Goal: Task Accomplishment & Management: Complete application form

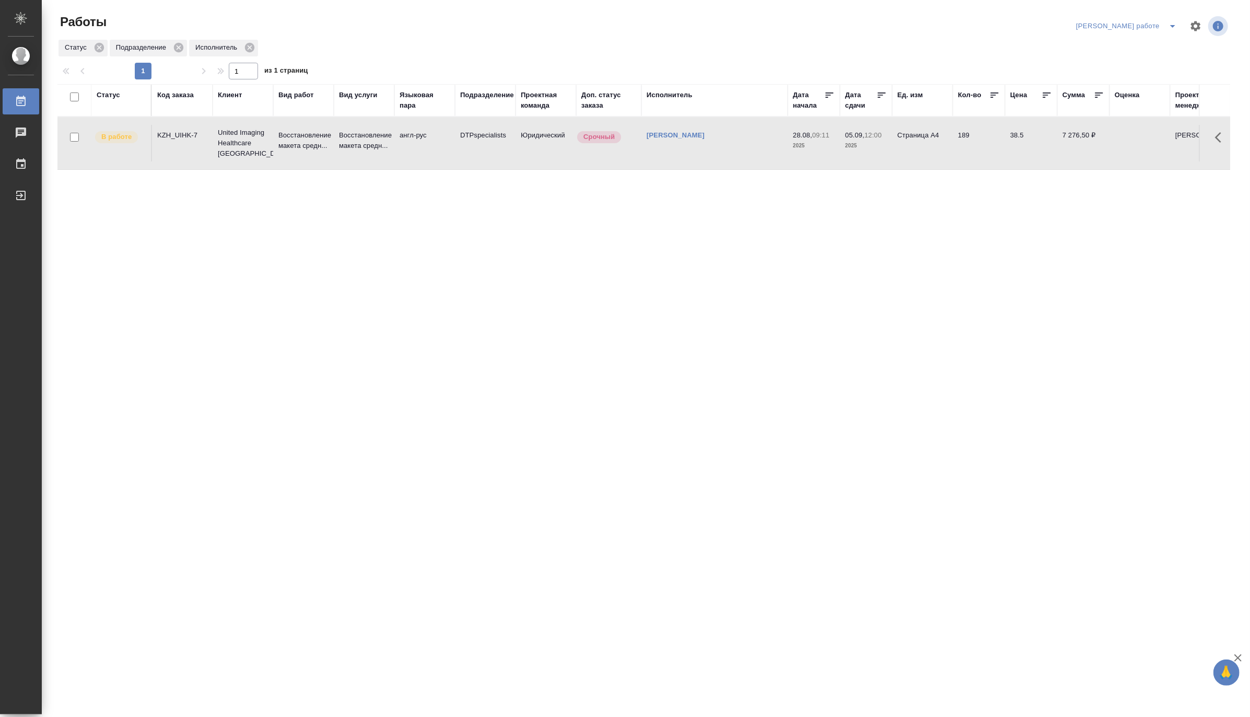
click at [1174, 20] on icon "split button" at bounding box center [1173, 26] width 13 height 13
click at [1158, 63] on li "[PERSON_NAME]" at bounding box center [1135, 63] width 95 height 17
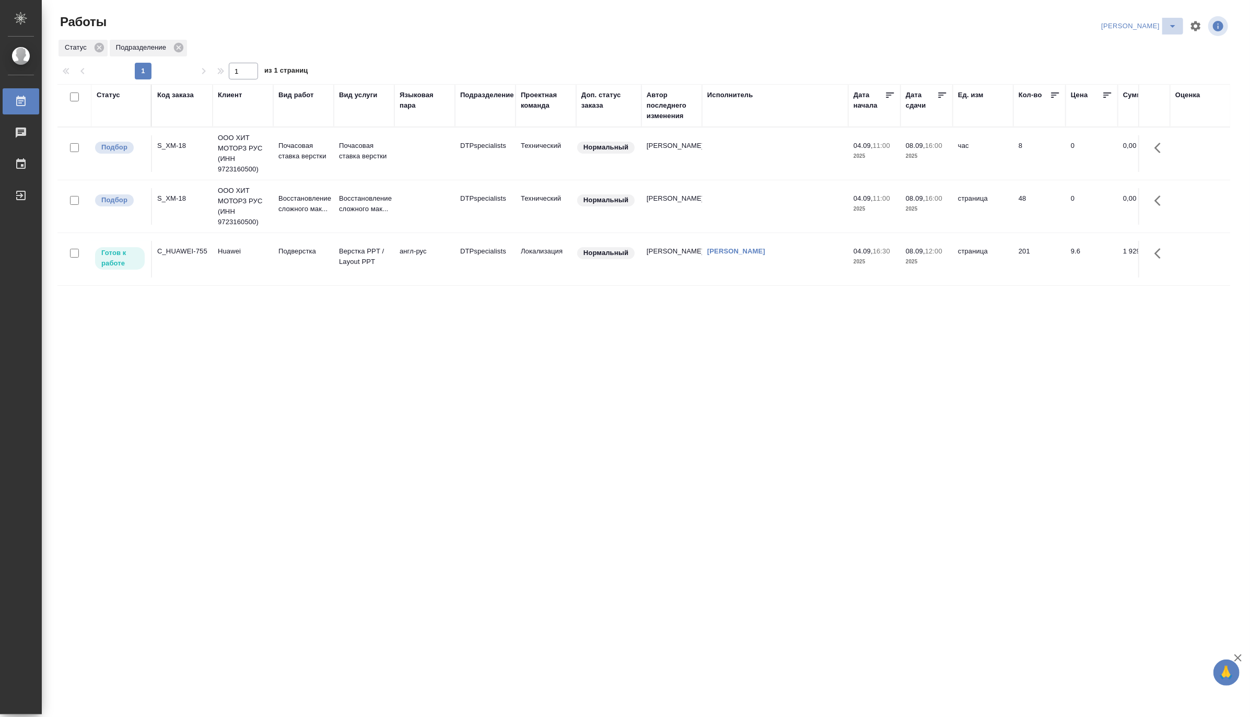
click at [1172, 21] on icon "split button" at bounding box center [1173, 26] width 13 height 13
click at [1134, 97] on li "Верстка и Дизайн" at bounding box center [1133, 97] width 100 height 17
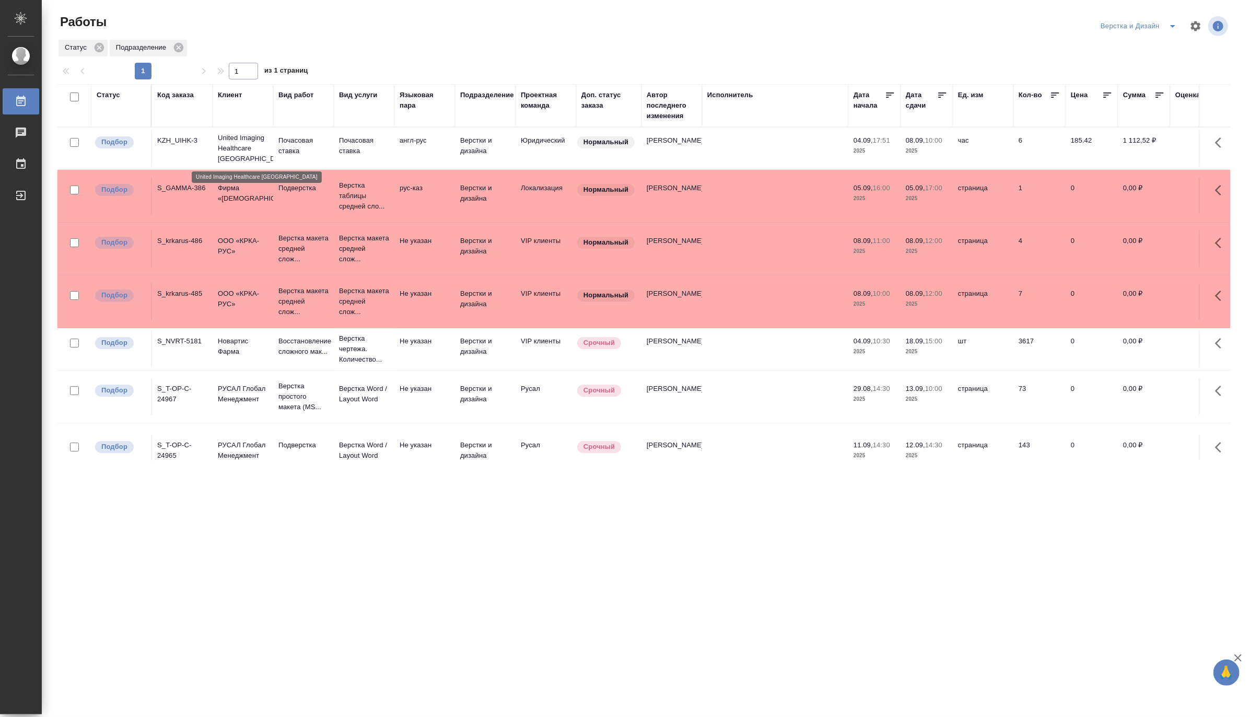
click at [260, 139] on p "United Imaging Healthcare [GEOGRAPHIC_DATA]" at bounding box center [243, 148] width 50 height 31
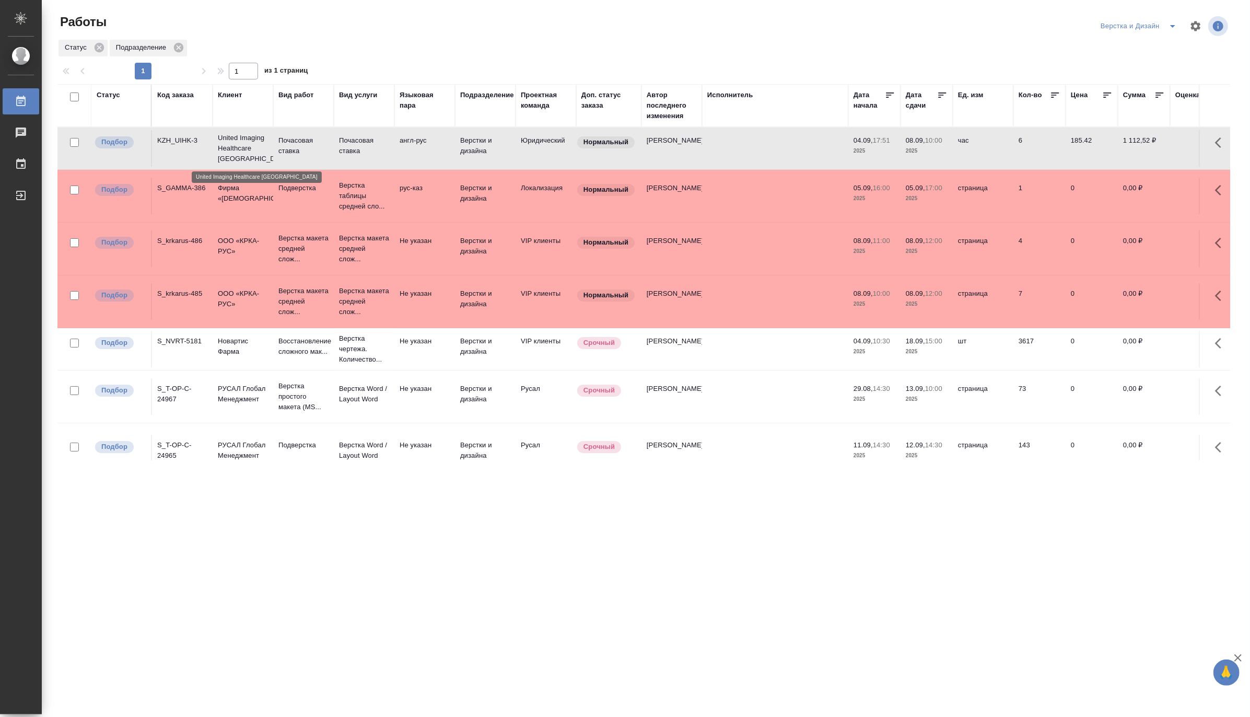
click at [260, 139] on p "United Imaging Healthcare [GEOGRAPHIC_DATA]" at bounding box center [243, 148] width 50 height 31
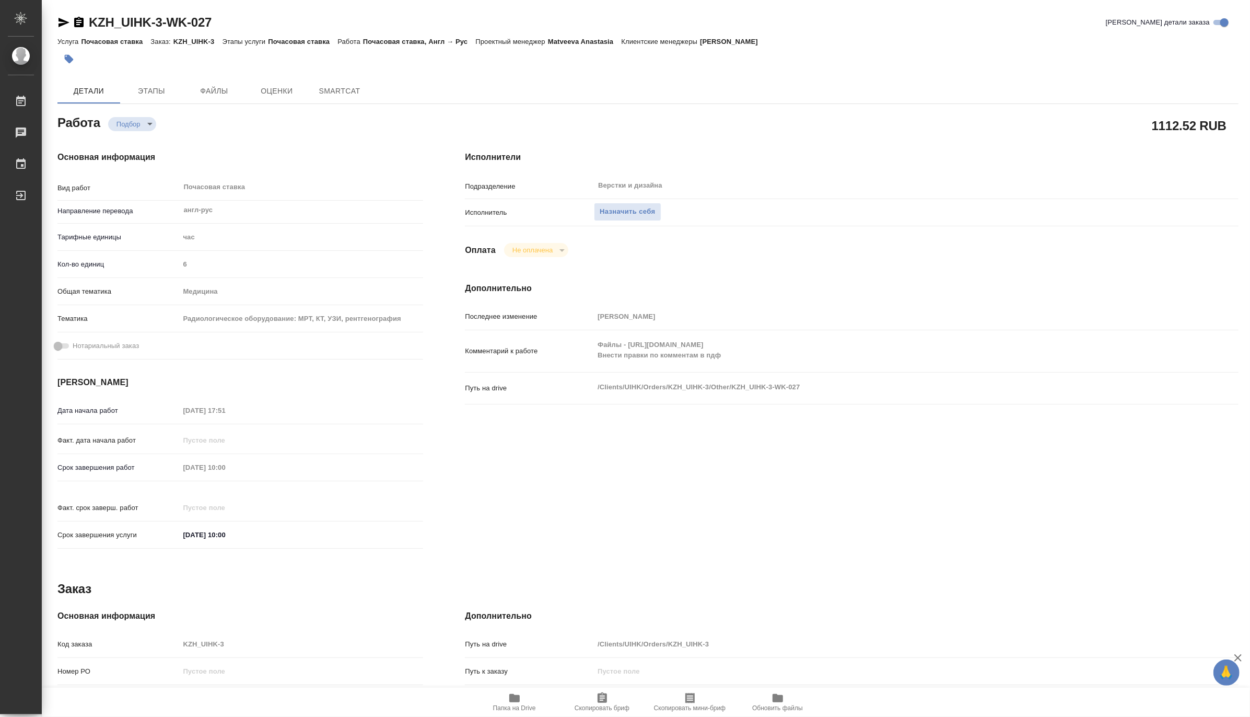
type textarea "x"
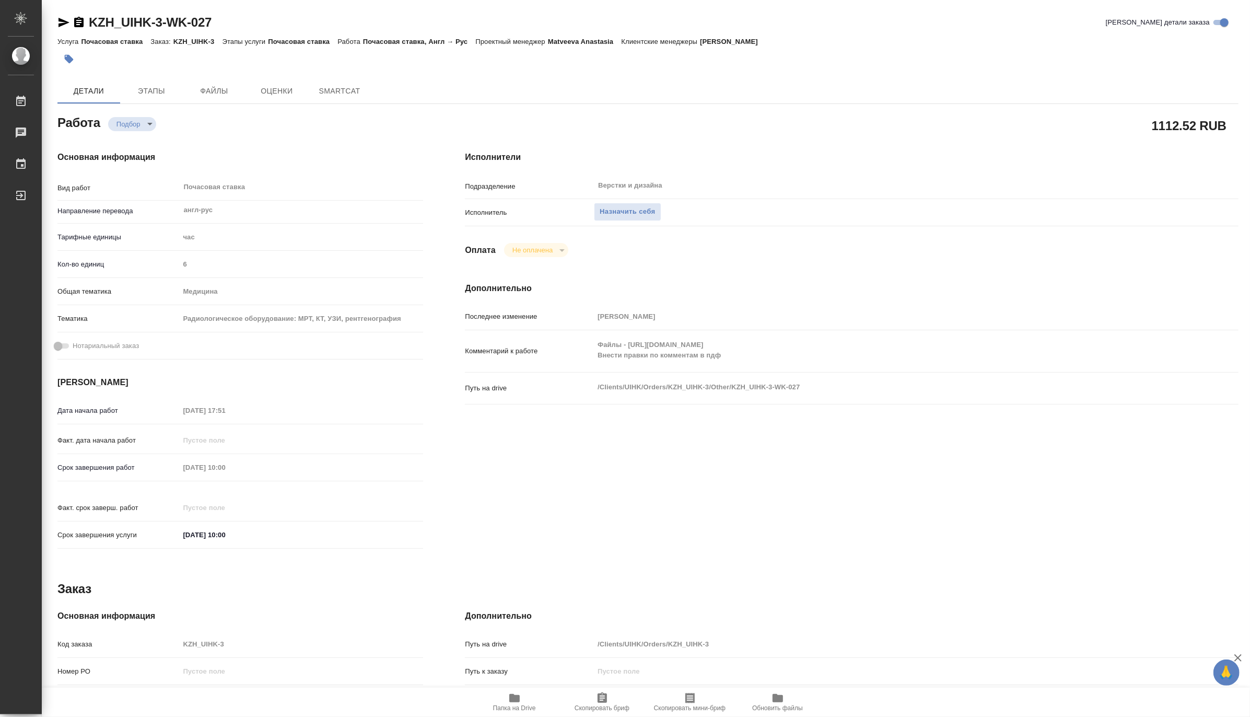
type textarea "x"
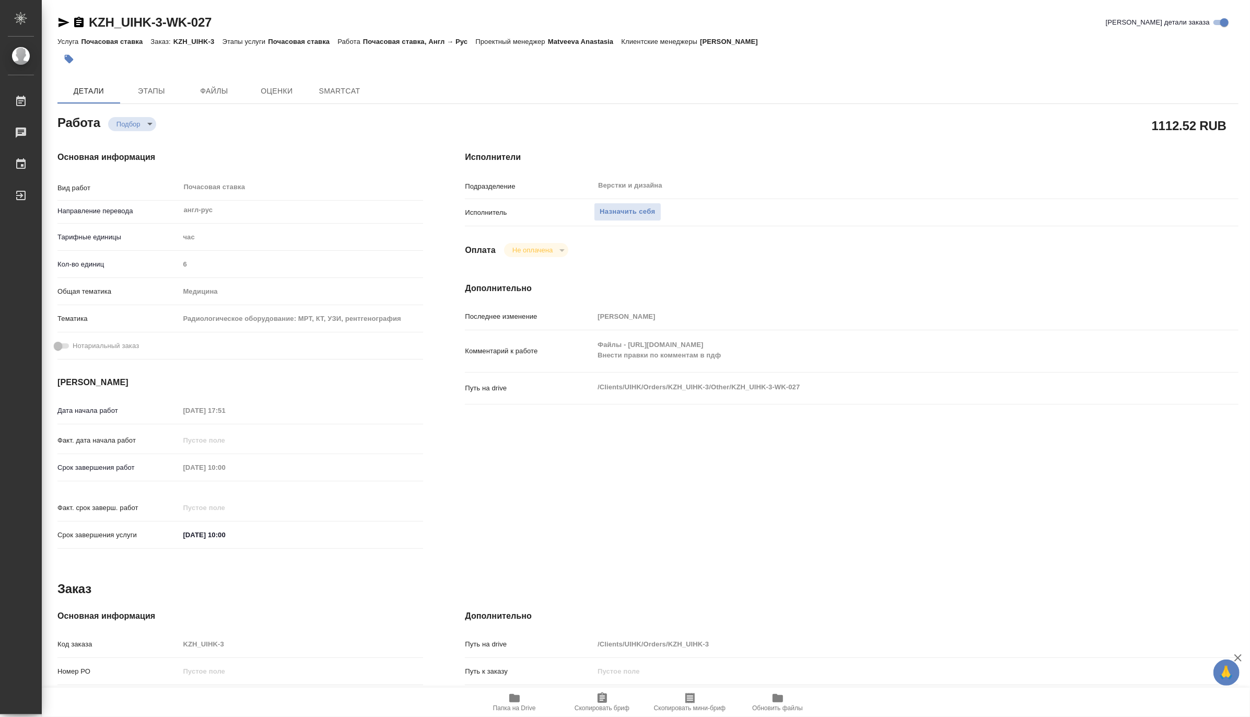
type textarea "x"
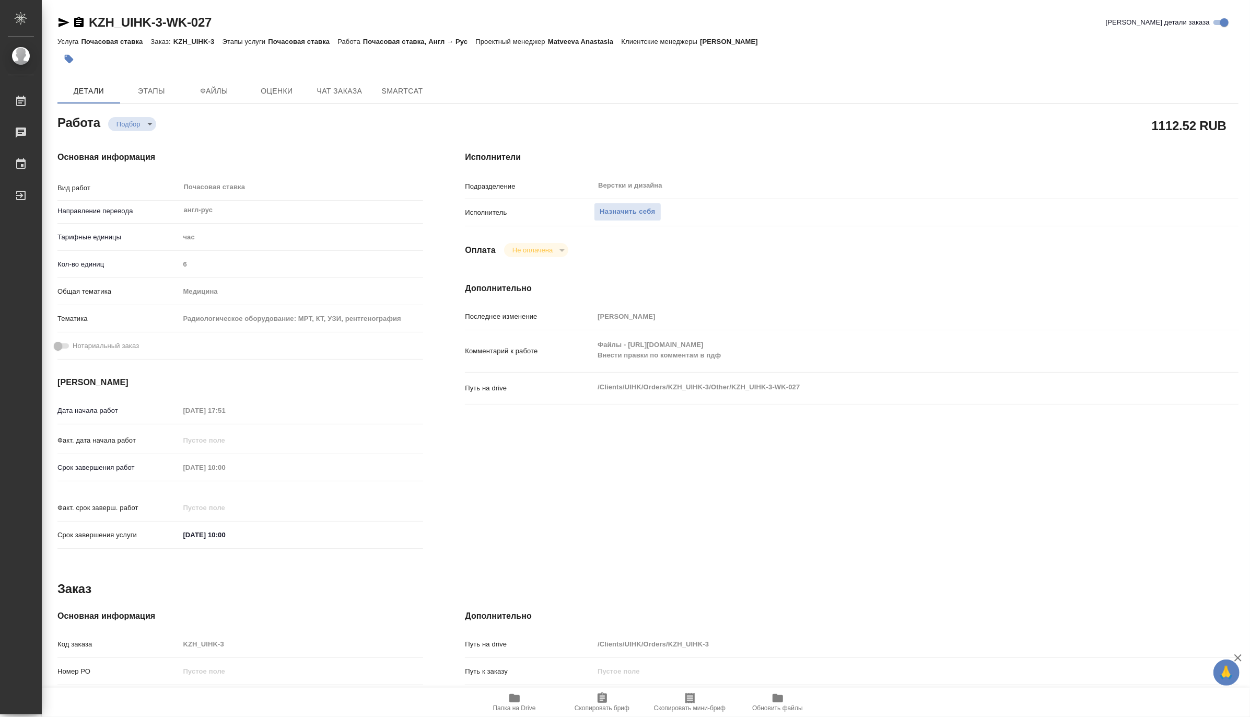
type textarea "x"
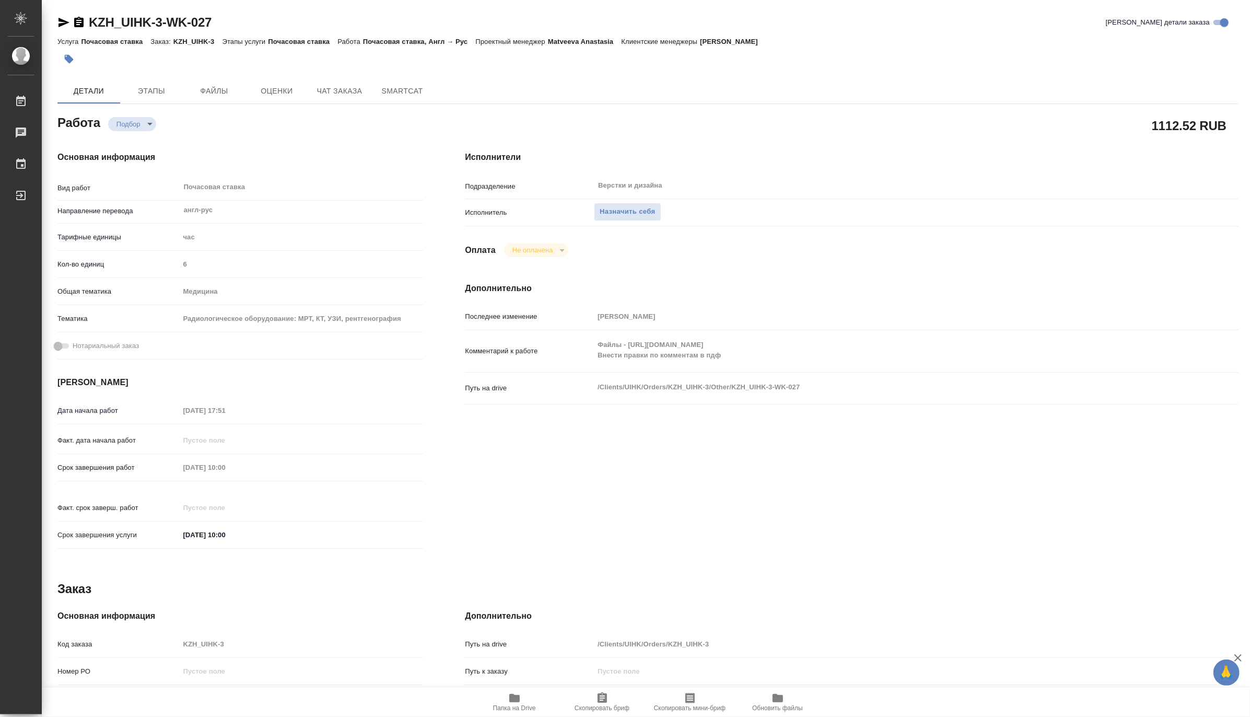
type textarea "x"
